Goal: Task Accomplishment & Management: Manage account settings

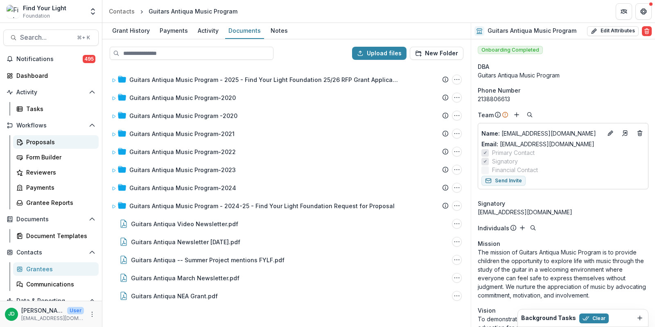
click at [38, 138] on div "Proposals" at bounding box center [59, 142] width 66 height 9
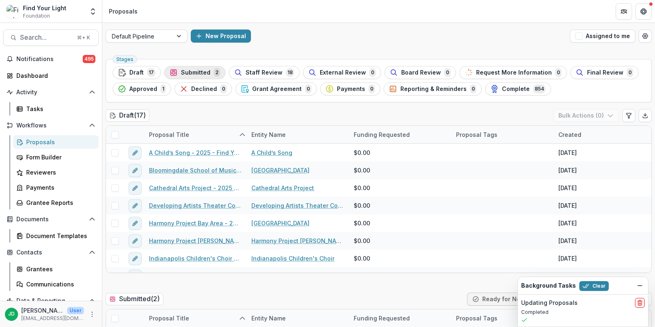
click at [202, 73] on span "Submitted" at bounding box center [195, 72] width 29 height 7
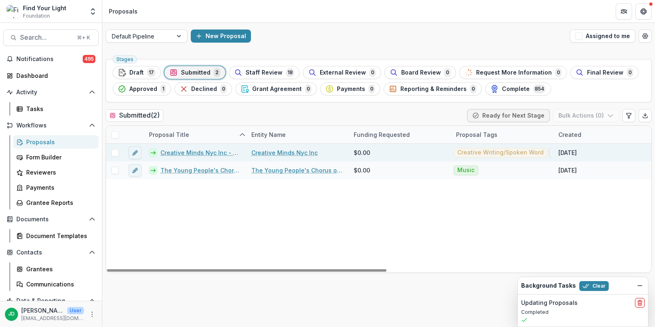
click at [119, 151] on div at bounding box center [115, 152] width 18 height 7
click at [115, 151] on span at bounding box center [114, 152] width 7 height 7
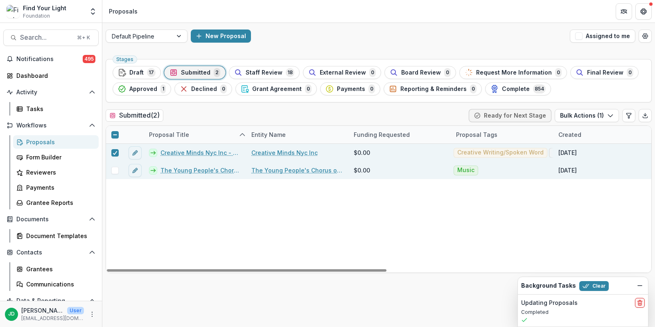
click at [115, 168] on span at bounding box center [114, 170] width 7 height 7
click at [578, 115] on button "Bulk Actions ( 2 )" at bounding box center [585, 115] width 65 height 13
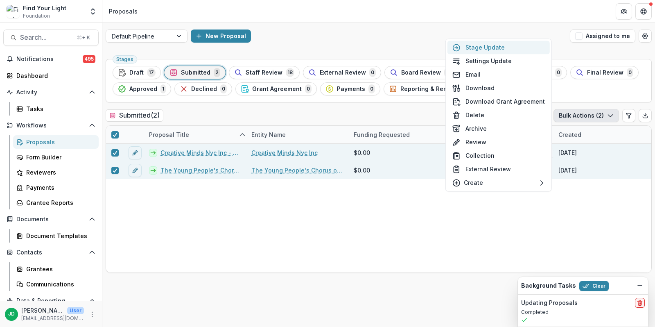
click at [504, 50] on button "Stage Update" at bounding box center [498, 48] width 102 height 14
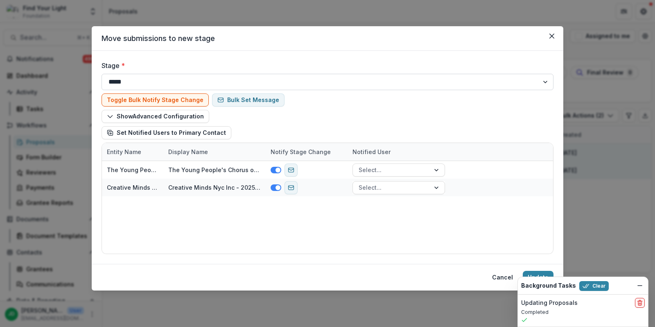
click at [201, 84] on select "**********" at bounding box center [327, 82] width 452 height 16
select select "**********"
click at [101, 74] on select "**********" at bounding box center [327, 82] width 452 height 16
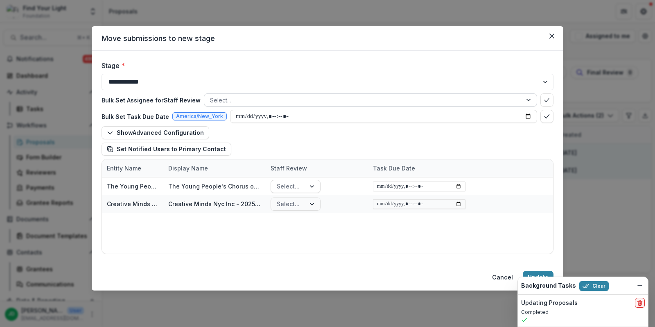
click at [323, 99] on div at bounding box center [363, 100] width 306 height 10
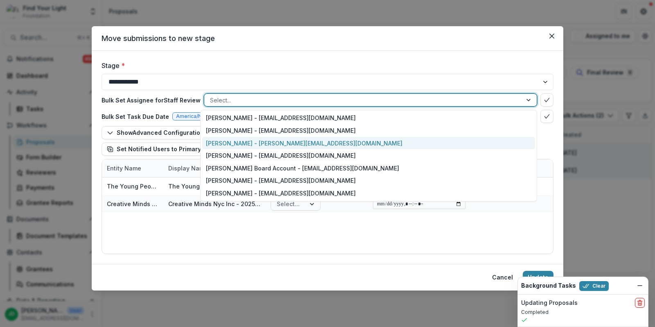
click at [288, 140] on div "[PERSON_NAME] - [PERSON_NAME][EMAIL_ADDRESS][DOMAIN_NAME]" at bounding box center [368, 143] width 333 height 13
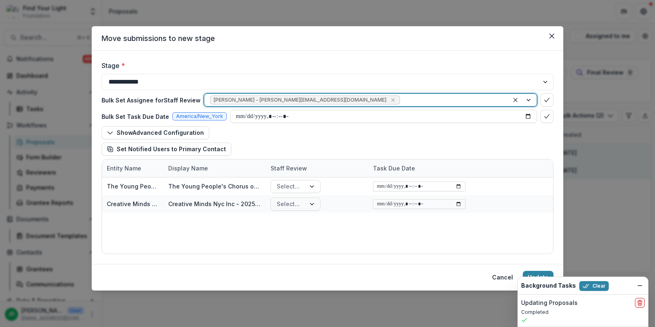
click at [401, 97] on div at bounding box center [451, 100] width 101 height 10
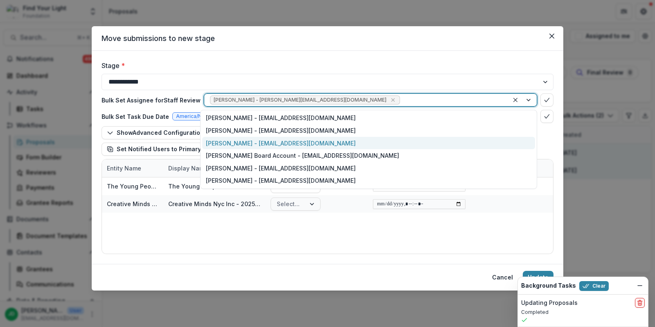
click at [294, 137] on div "[PERSON_NAME] - [EMAIL_ADDRESS][DOMAIN_NAME]" at bounding box center [368, 143] width 333 height 13
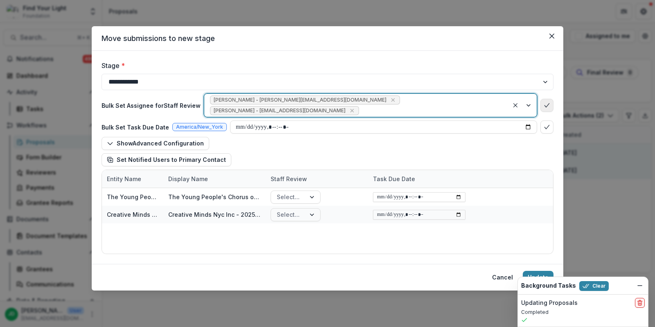
click at [544, 103] on polyline "bulk-confirm-option" at bounding box center [546, 105] width 5 height 4
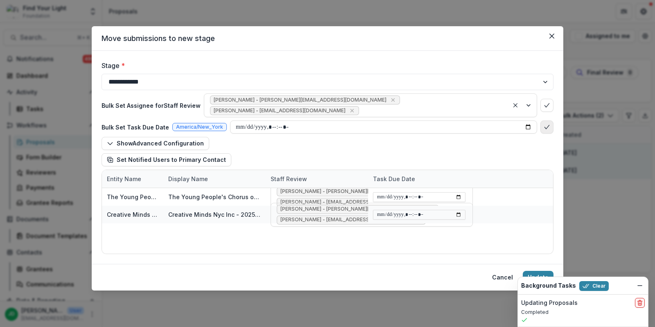
click at [546, 124] on icon "bulk-confirm-option" at bounding box center [546, 127] width 7 height 7
click at [533, 271] on button "Update" at bounding box center [538, 277] width 31 height 13
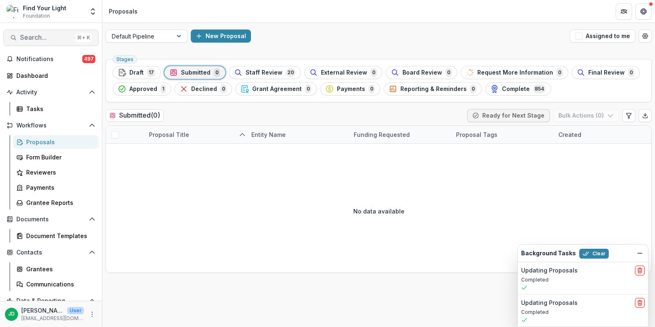
click at [42, 39] on span "Search..." at bounding box center [46, 38] width 52 height 8
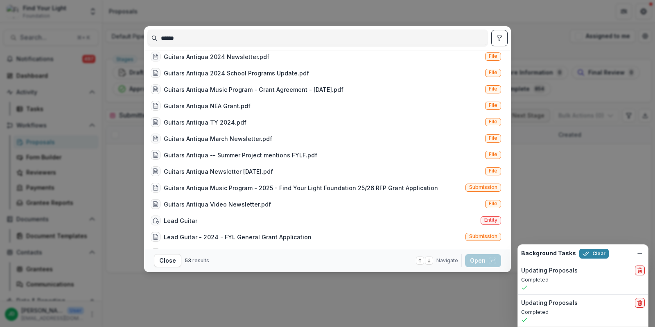
scroll to position [214, 0]
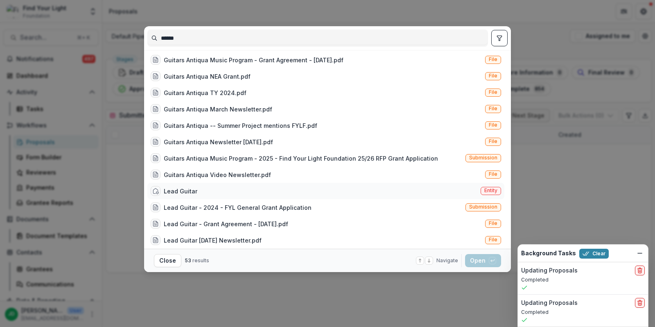
type input "******"
click at [181, 183] on div "Lead Guitar Entity" at bounding box center [325, 191] width 357 height 16
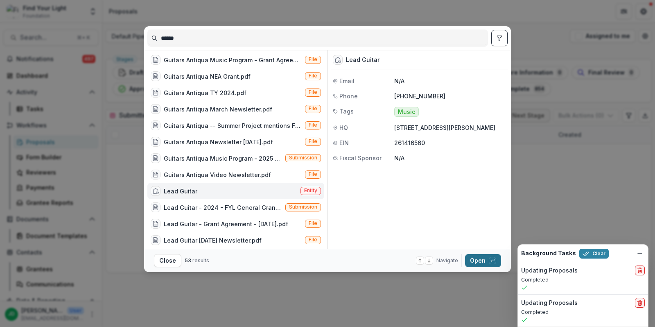
click at [478, 260] on button "Open with enter key" at bounding box center [483, 260] width 36 height 13
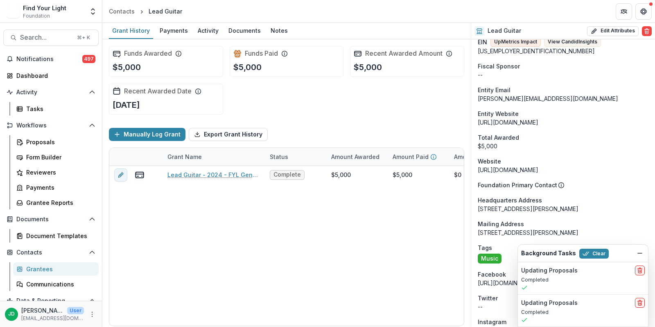
scroll to position [471, 0]
click at [45, 38] on span "Search..." at bounding box center [46, 38] width 52 height 8
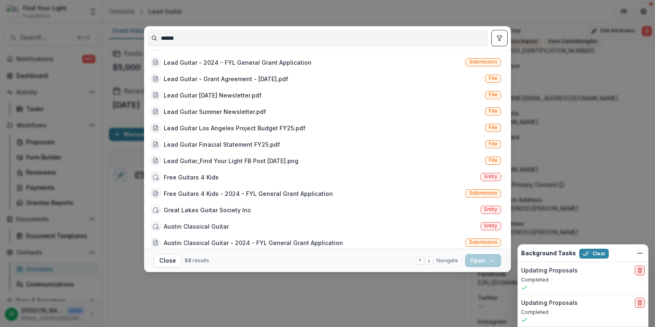
scroll to position [371, 0]
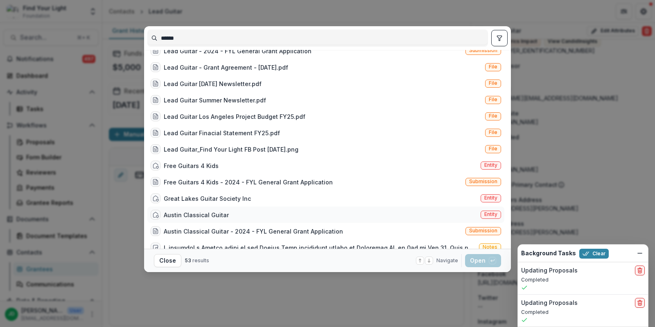
type input "******"
click at [187, 210] on div "Austin Classical Guitar" at bounding box center [196, 214] width 65 height 9
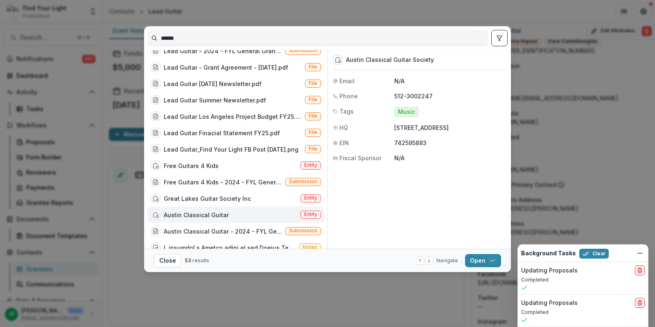
click at [187, 210] on div "Austin Classical Guitar" at bounding box center [196, 214] width 65 height 9
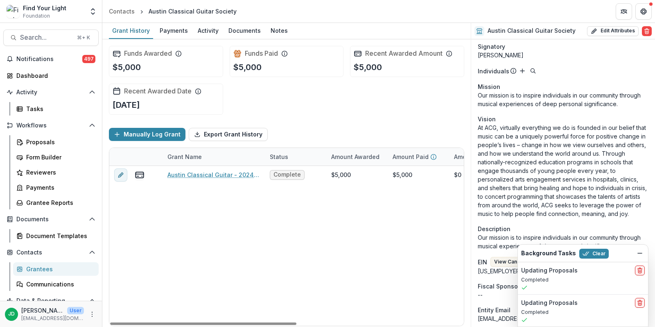
scroll to position [558, 0]
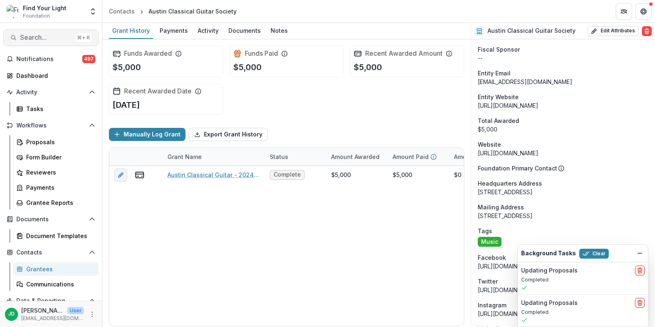
click at [44, 36] on span "Search..." at bounding box center [46, 38] width 52 height 8
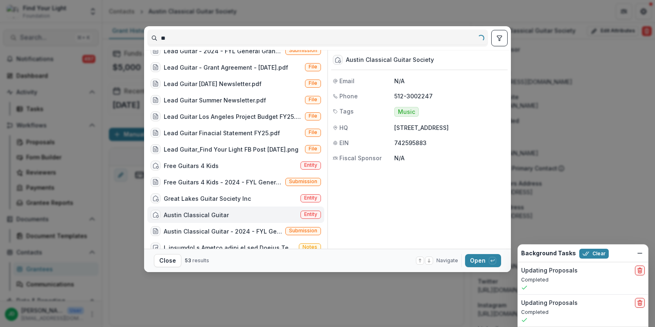
type input "*"
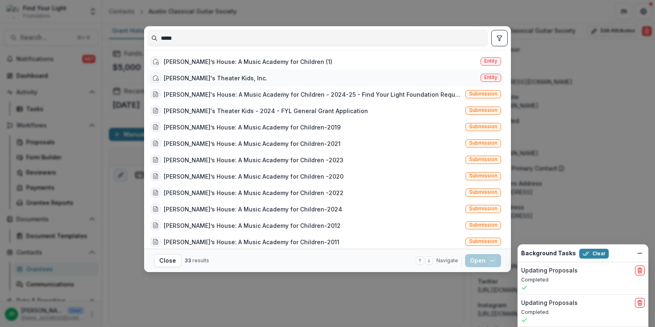
type input "*****"
click at [191, 78] on div "[PERSON_NAME]'s Theater Kids, Inc." at bounding box center [216, 78] width 104 height 9
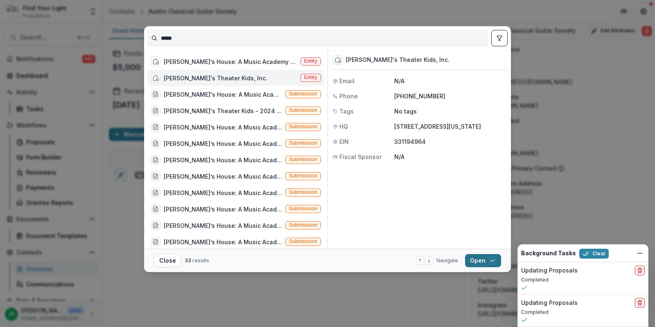
click at [476, 257] on button "Open with enter key" at bounding box center [483, 260] width 36 height 13
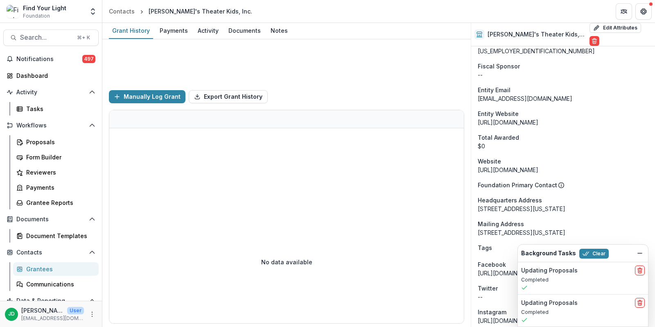
scroll to position [463, 0]
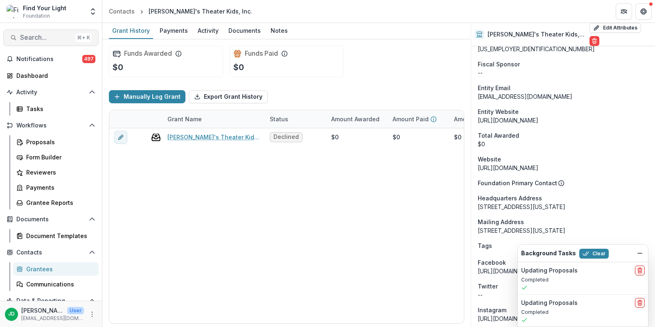
click at [34, 36] on span "Search..." at bounding box center [46, 38] width 52 height 8
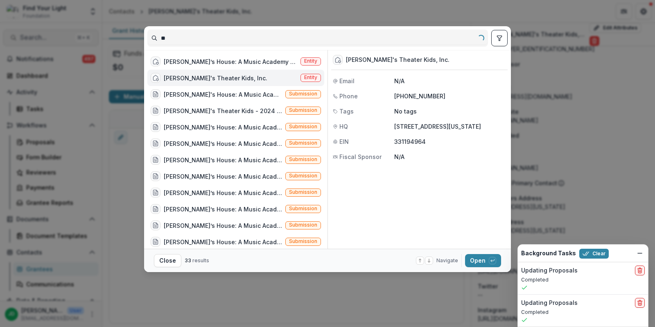
type input "*"
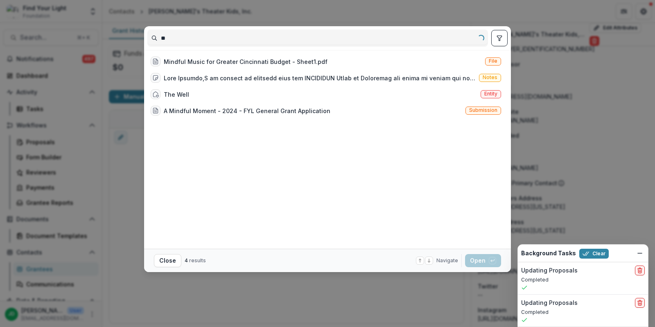
type input "*"
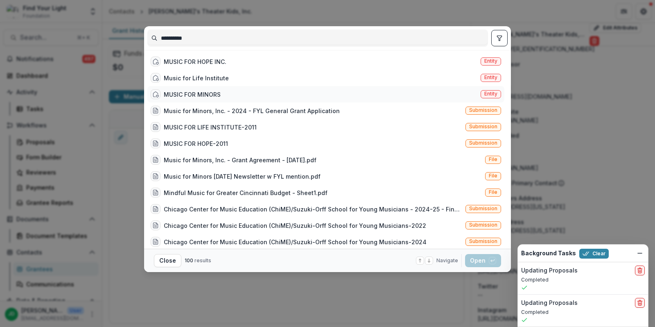
type input "*********"
click at [174, 94] on div "MUSIC FOR MINORS" at bounding box center [192, 94] width 57 height 9
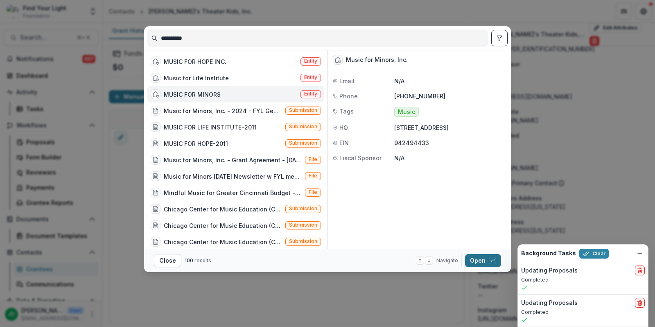
click at [483, 259] on button "Open with enter key" at bounding box center [483, 260] width 36 height 13
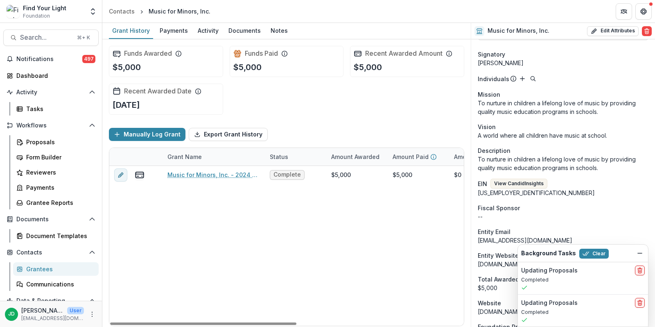
scroll to position [377, 0]
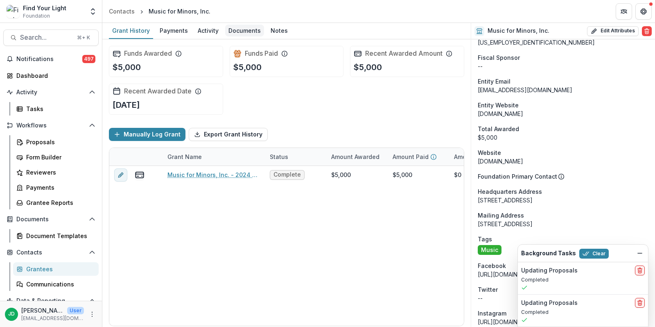
click at [250, 32] on div "Documents" at bounding box center [244, 31] width 39 height 12
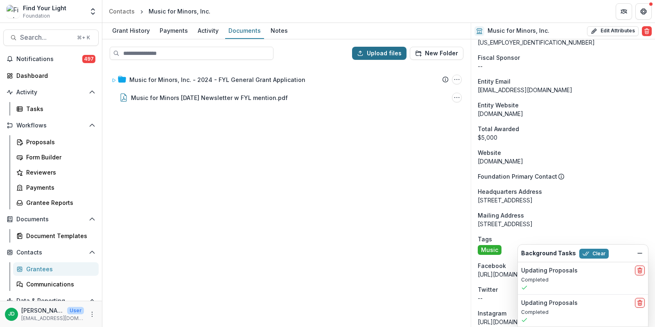
click at [372, 54] on button "Upload files" at bounding box center [379, 53] width 54 height 13
type input "**********"
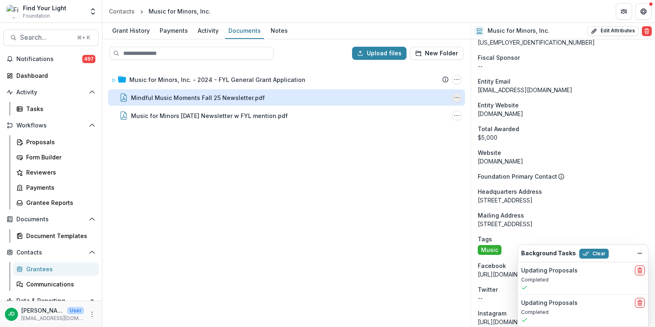
click at [458, 97] on icon "Mindful Music Moments Fall 25 Newsletter.pdf Options" at bounding box center [456, 97] width 7 height 7
click at [404, 153] on button "Delete" at bounding box center [416, 154] width 88 height 14
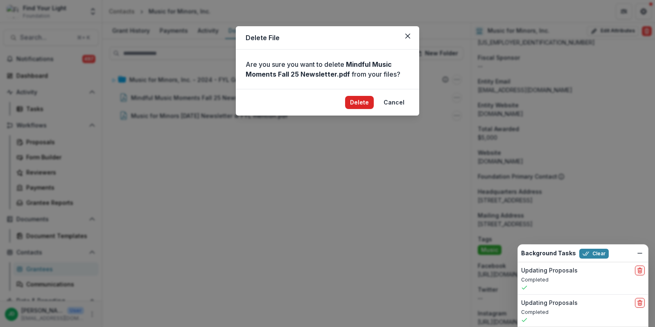
click at [365, 101] on button "Delete" at bounding box center [359, 102] width 29 height 13
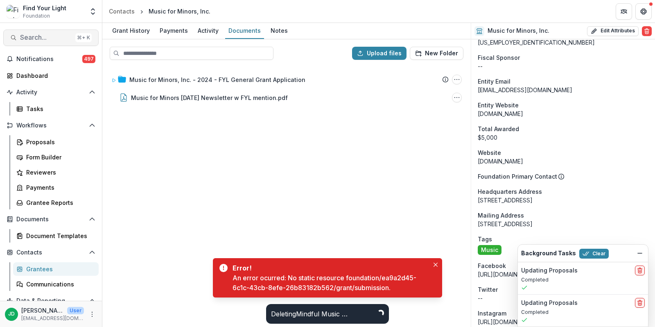
click at [35, 38] on span "Search..." at bounding box center [46, 38] width 52 height 8
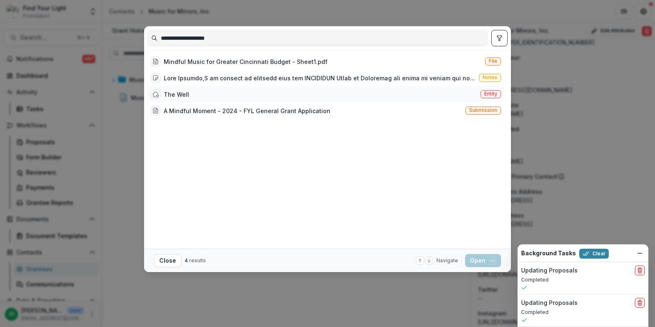
type input "**********"
click at [164, 95] on div "The Well" at bounding box center [176, 94] width 25 height 9
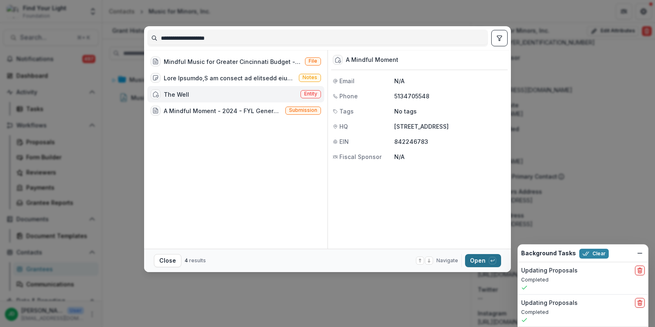
click at [478, 262] on button "Open with enter key" at bounding box center [483, 260] width 36 height 13
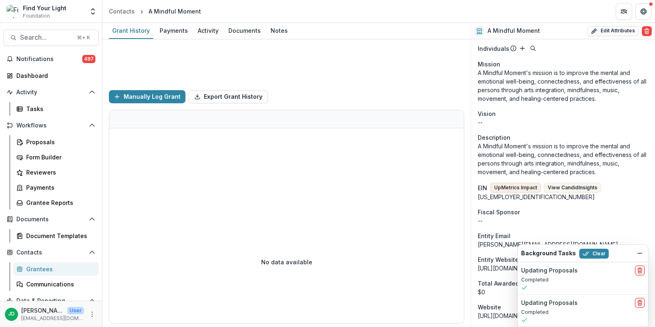
scroll to position [412, 0]
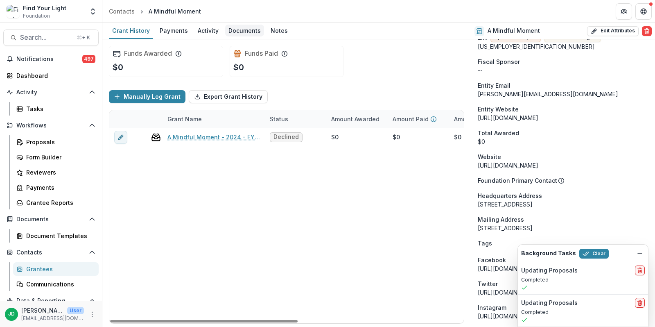
click at [252, 32] on div "Documents" at bounding box center [244, 31] width 39 height 12
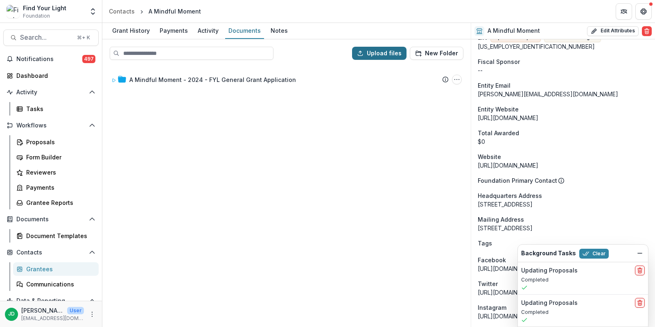
click at [390, 53] on button "Upload files" at bounding box center [379, 53] width 54 height 13
type input "**********"
